Goal: Task Accomplishment & Management: Use online tool/utility

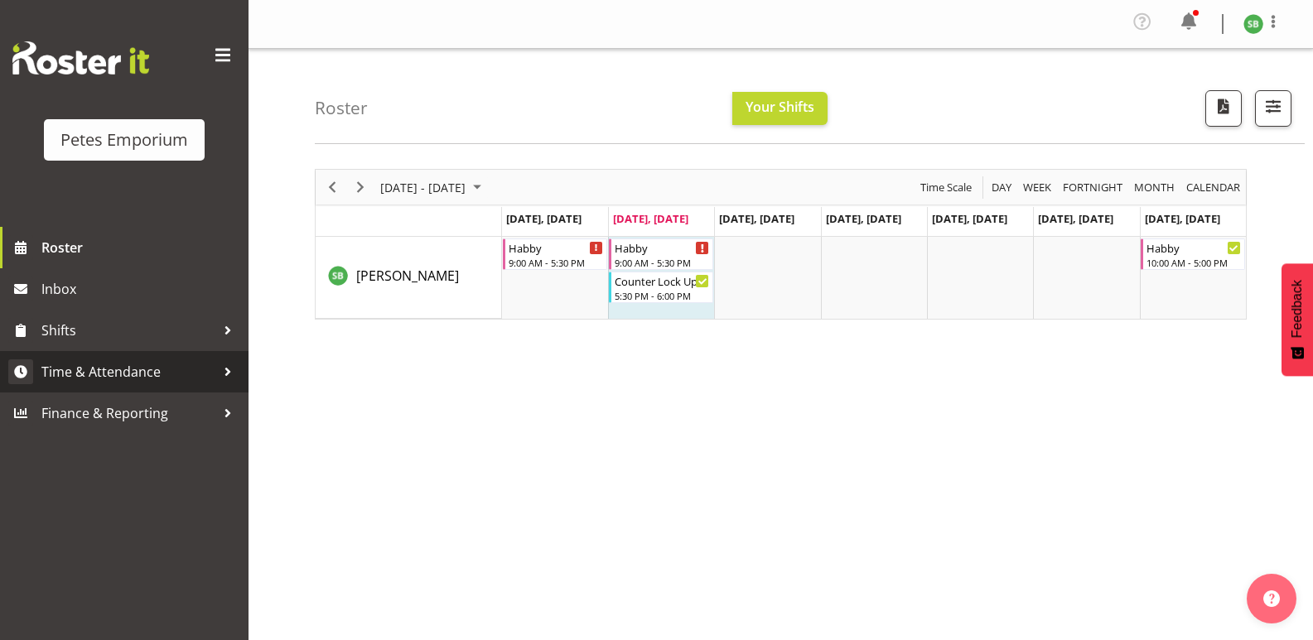
click at [120, 377] on span "Time & Attendance" at bounding box center [128, 372] width 174 height 25
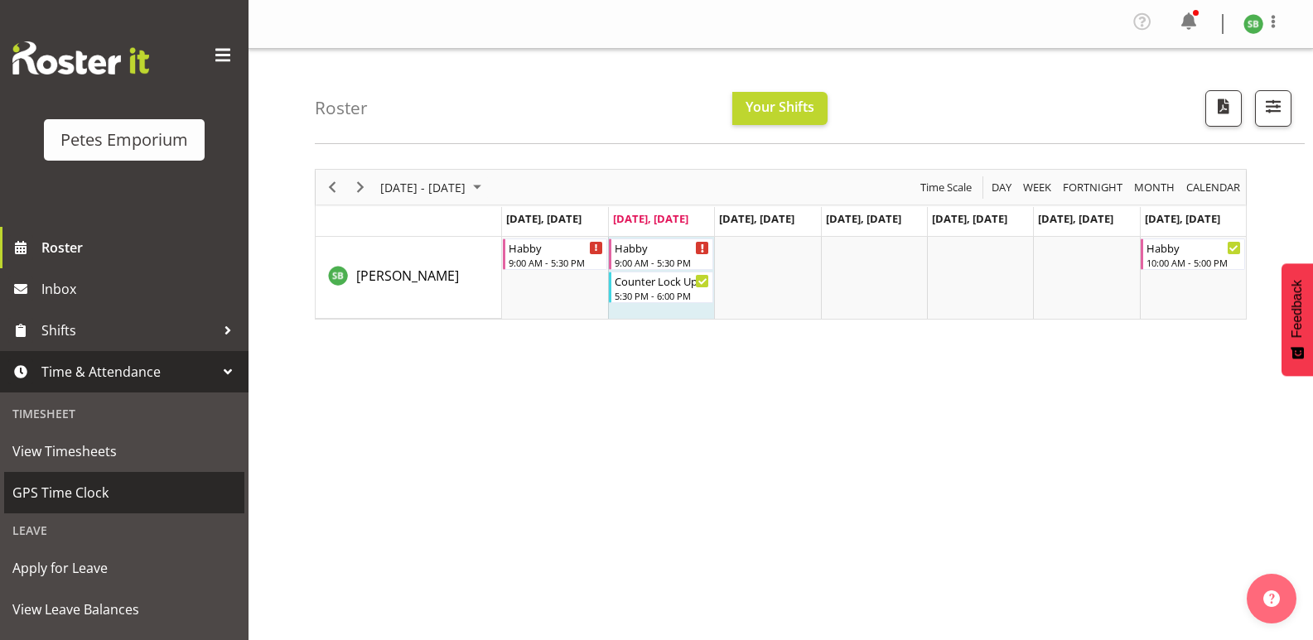
click at [81, 497] on span "GPS Time Clock" at bounding box center [124, 493] width 224 height 25
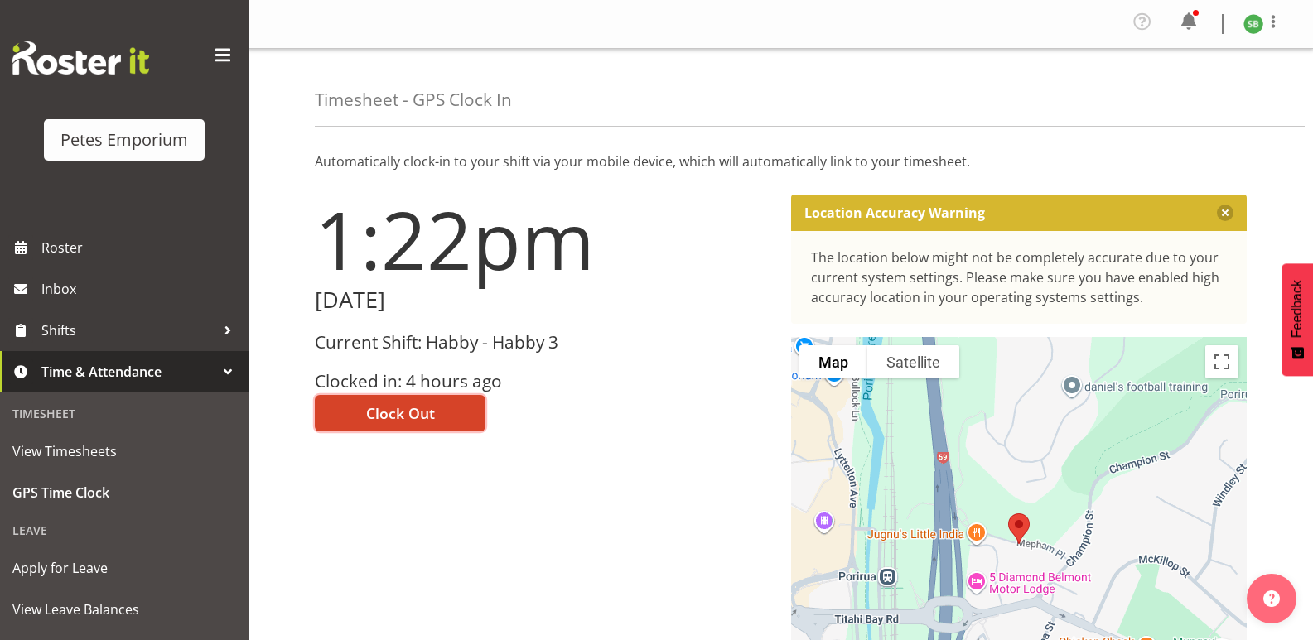
click at [420, 414] on span "Clock Out" at bounding box center [400, 414] width 69 height 22
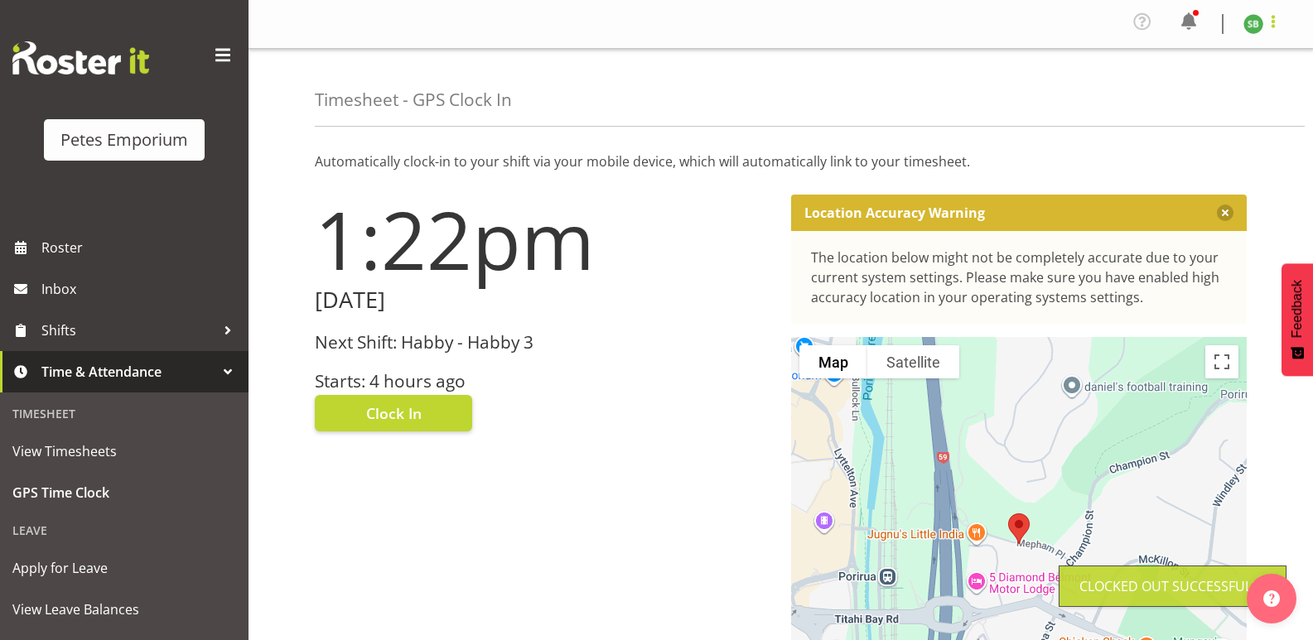
click at [1279, 25] on span at bounding box center [1274, 22] width 20 height 20
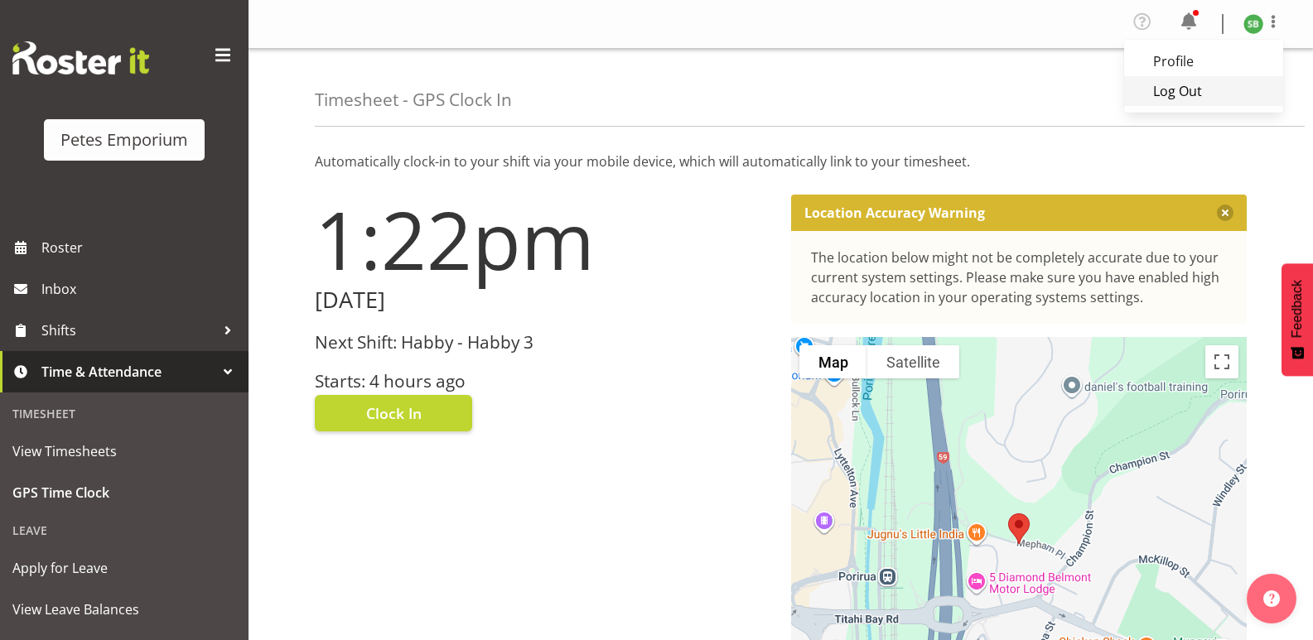
click at [1182, 90] on link "Log Out" at bounding box center [1203, 91] width 159 height 30
